Goal: Task Accomplishment & Management: Use online tool/utility

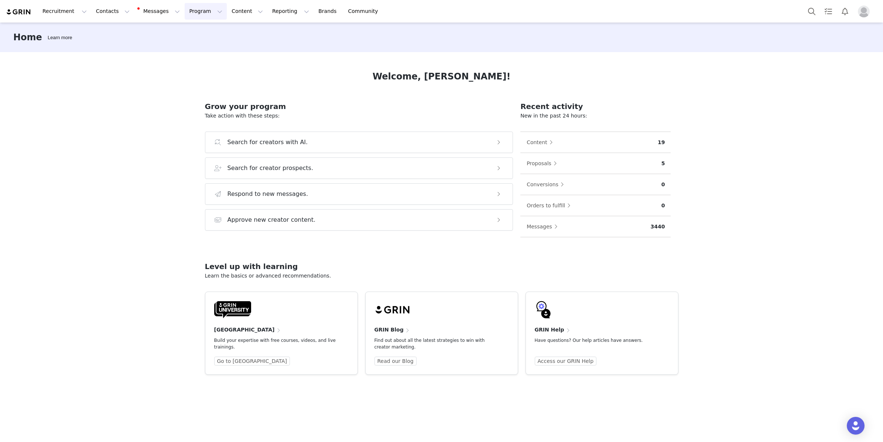
drag, startPoint x: 192, startPoint y: 11, endPoint x: 197, endPoint y: 14, distance: 5.8
click at [192, 11] on button "Program Program" at bounding box center [206, 11] width 42 height 17
drag, startPoint x: 211, startPoint y: 47, endPoint x: 219, endPoint y: 48, distance: 8.6
click at [211, 47] on div "Campaigns" at bounding box center [203, 46] width 50 height 8
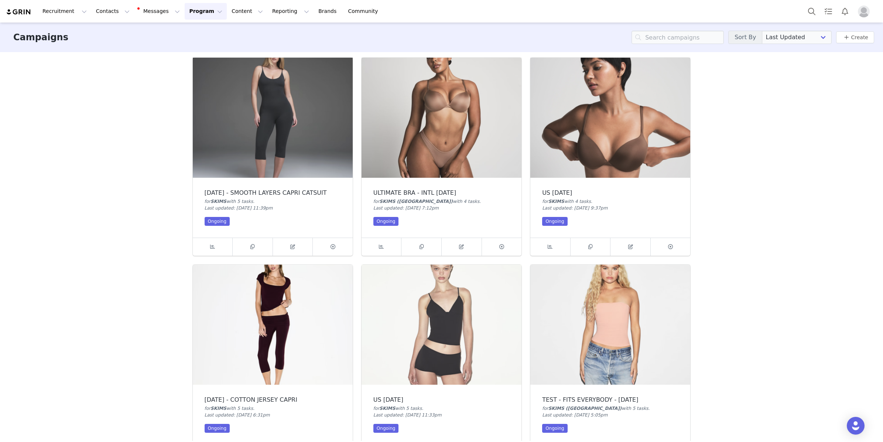
click at [286, 307] on img at bounding box center [273, 325] width 160 height 120
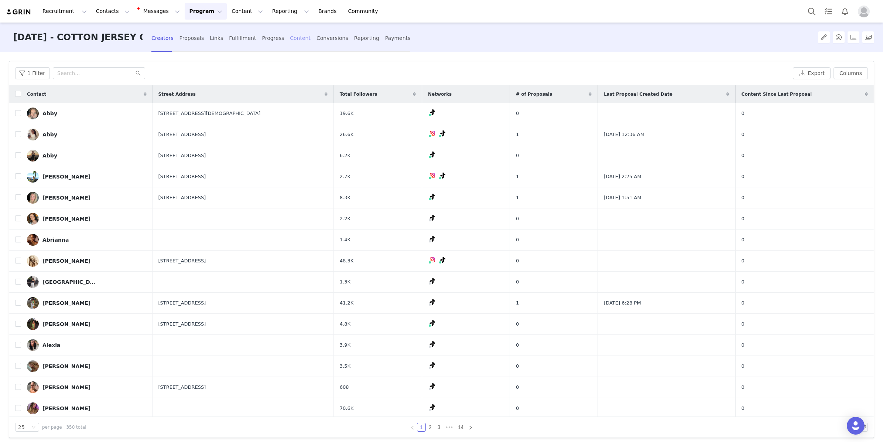
click at [290, 43] on div "Content" at bounding box center [300, 38] width 21 height 20
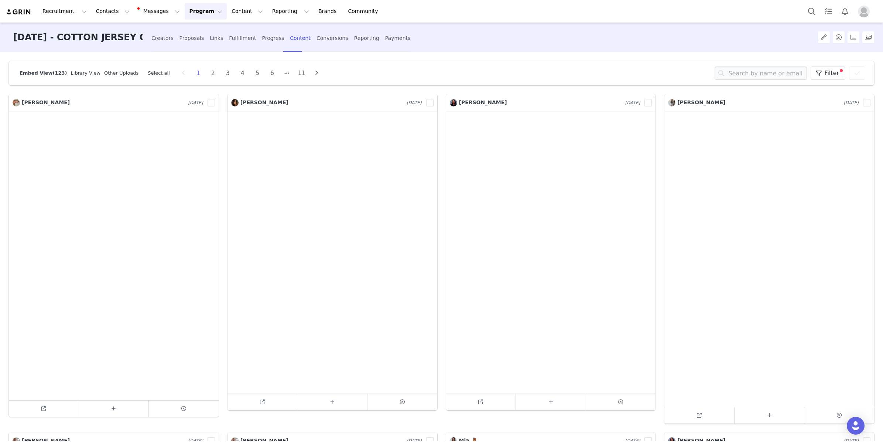
click at [119, 76] on div "Other Uploads" at bounding box center [119, 72] width 38 height 7
